Goal: Information Seeking & Learning: Learn about a topic

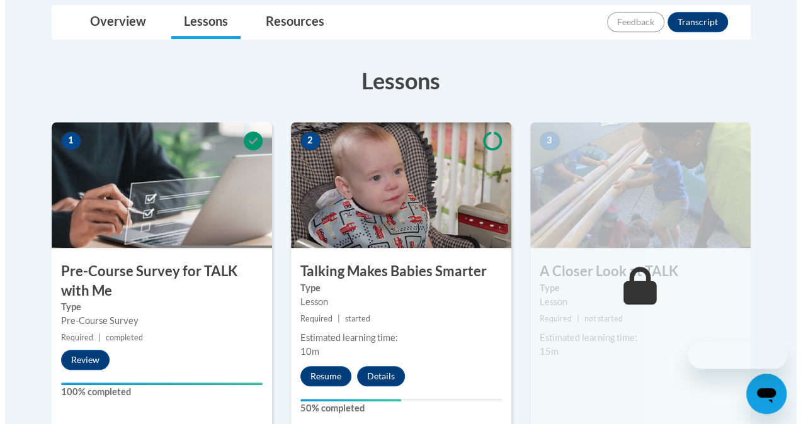
scroll to position [315, 0]
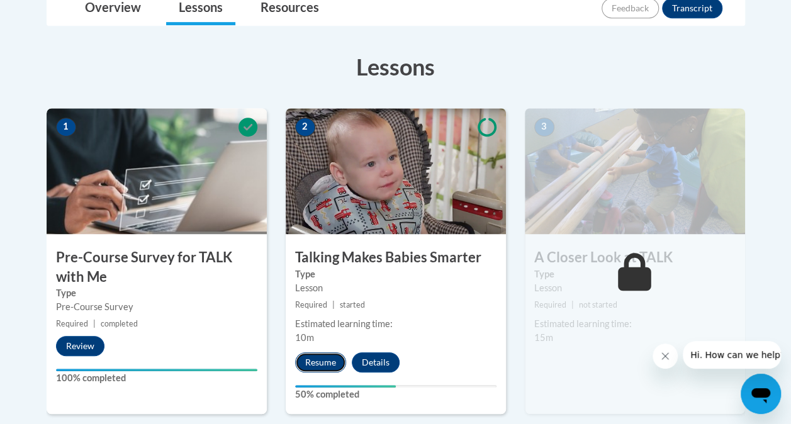
click at [321, 363] on button "Resume" at bounding box center [320, 363] width 51 height 20
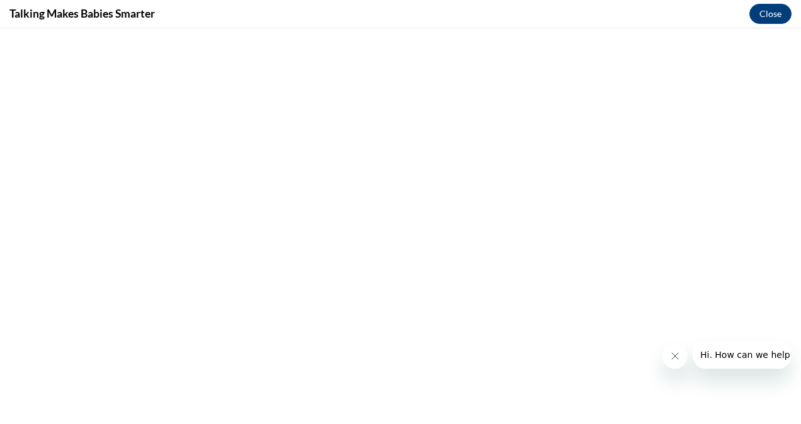
click at [673, 358] on icon "Close message from company" at bounding box center [674, 356] width 6 height 6
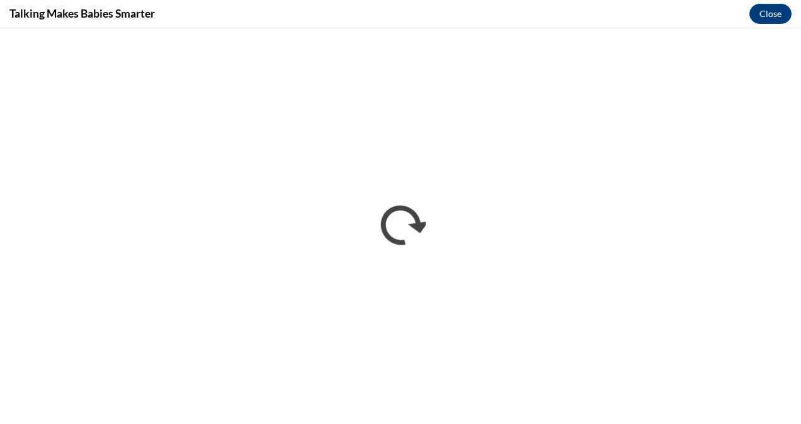
scroll to position [0, 0]
